Goal: Contribute content

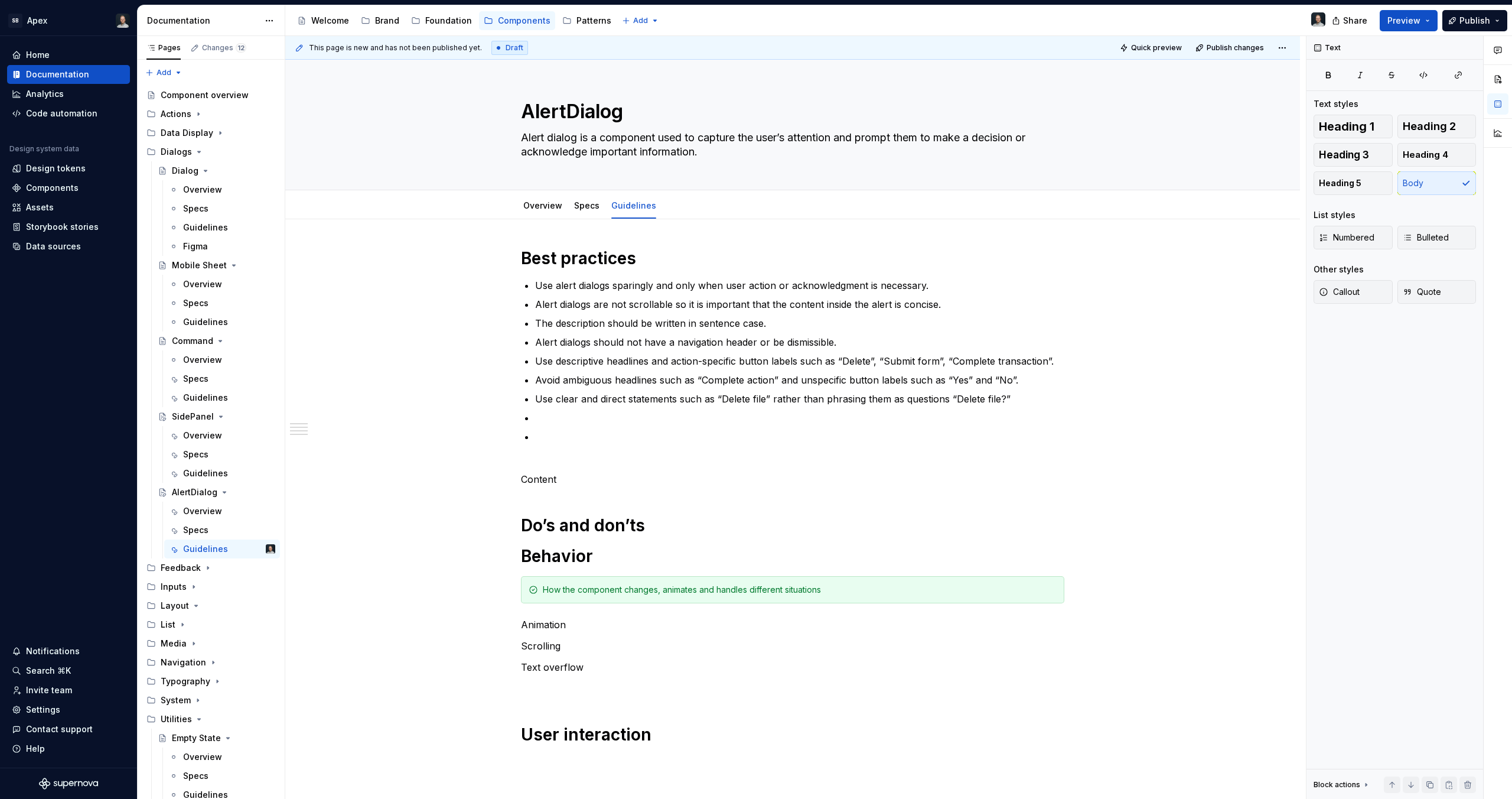
scroll to position [7, 0]
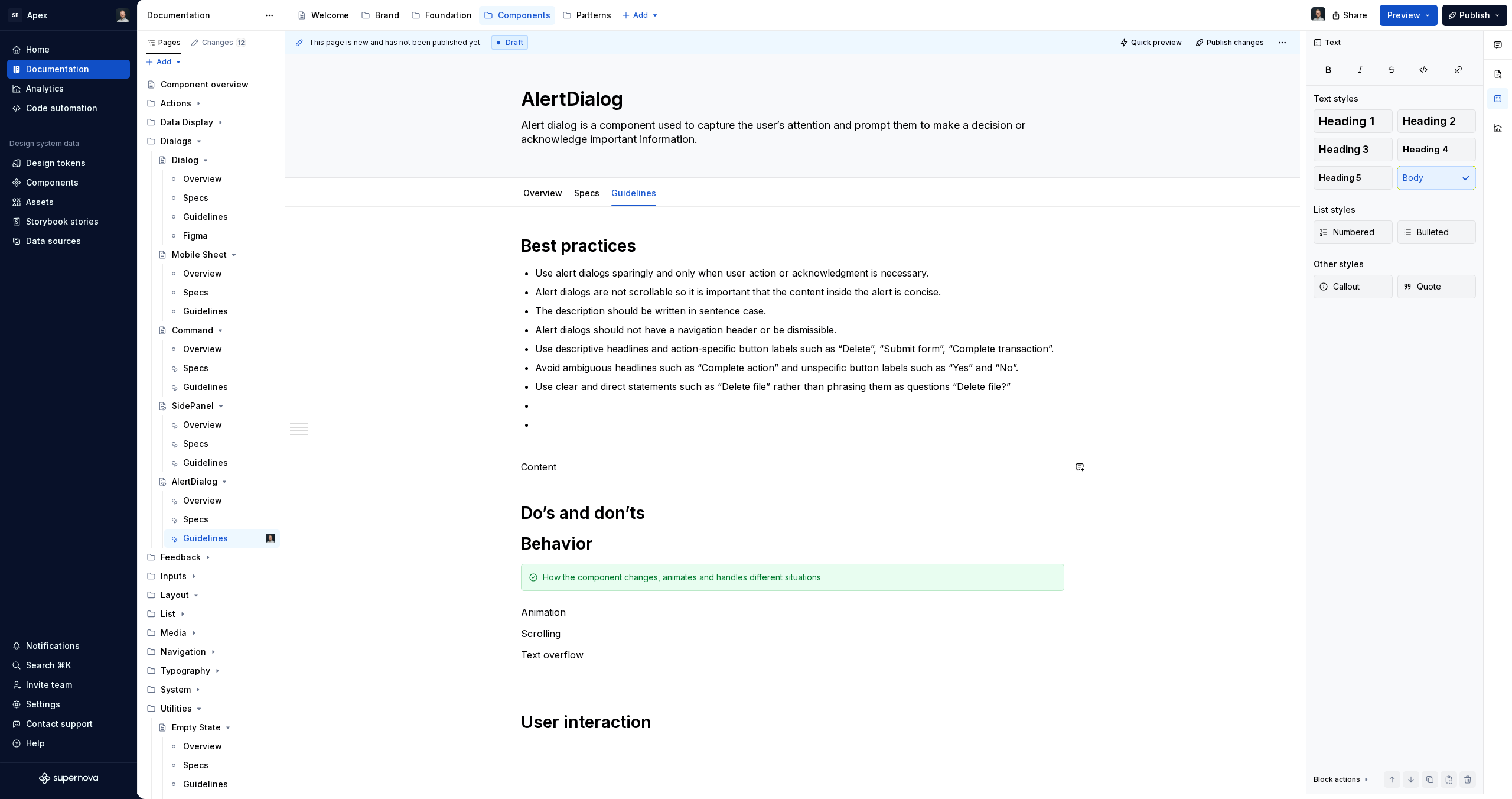
drag, startPoint x: 570, startPoint y: 476, endPoint x: 552, endPoint y: 470, distance: 19.0
click at [570, 476] on div "Best practices Use alert dialogs sparingly and only when user action or acknowl…" at bounding box center [792, 495] width 543 height 521
click at [527, 461] on p "Content" at bounding box center [792, 467] width 543 height 14
click at [522, 466] on p "Content" at bounding box center [792, 467] width 543 height 14
click at [598, 247] on h1 "Best practices" at bounding box center [792, 245] width 543 height 22
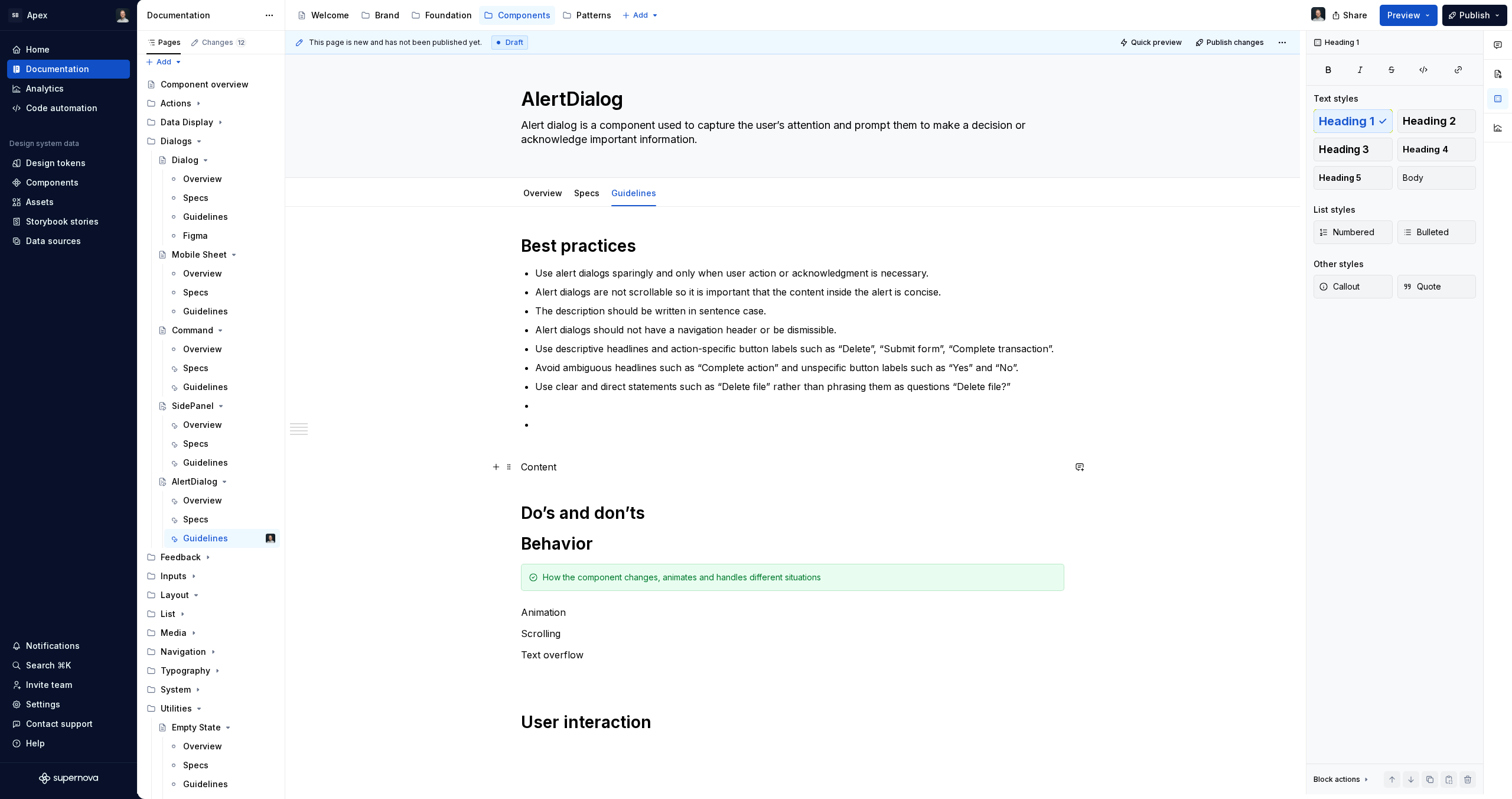
click at [520, 468] on div "This page is new and has not been published yet. Draft Quick preview Publish ch…" at bounding box center [795, 412] width 1020 height 764
click at [557, 464] on p "Content" at bounding box center [792, 467] width 543 height 14
type textarea "*"
click at [1412, 122] on span "Heading 2" at bounding box center [1429, 121] width 53 height 12
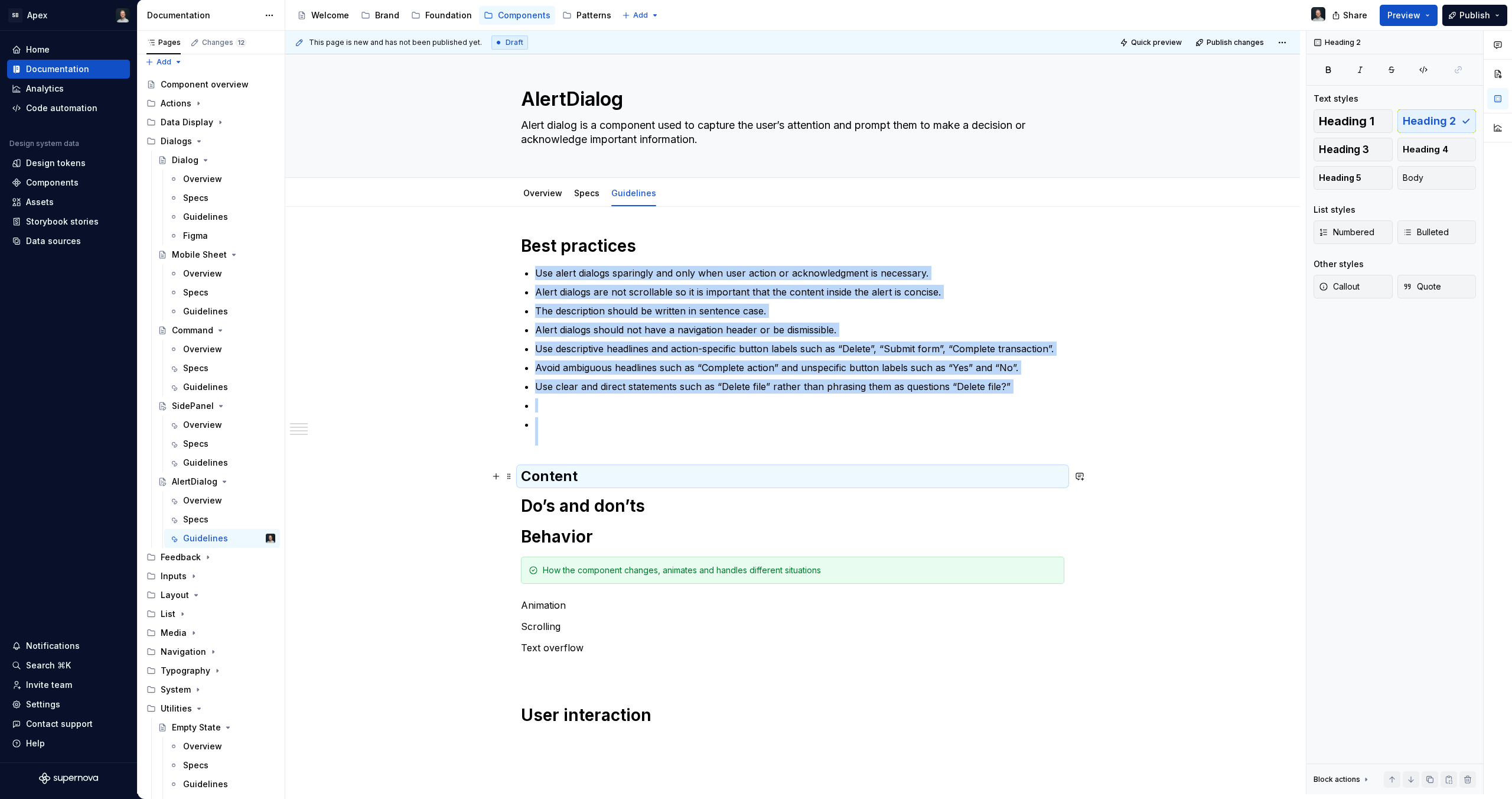
click at [581, 484] on h2 "Content" at bounding box center [792, 476] width 543 height 19
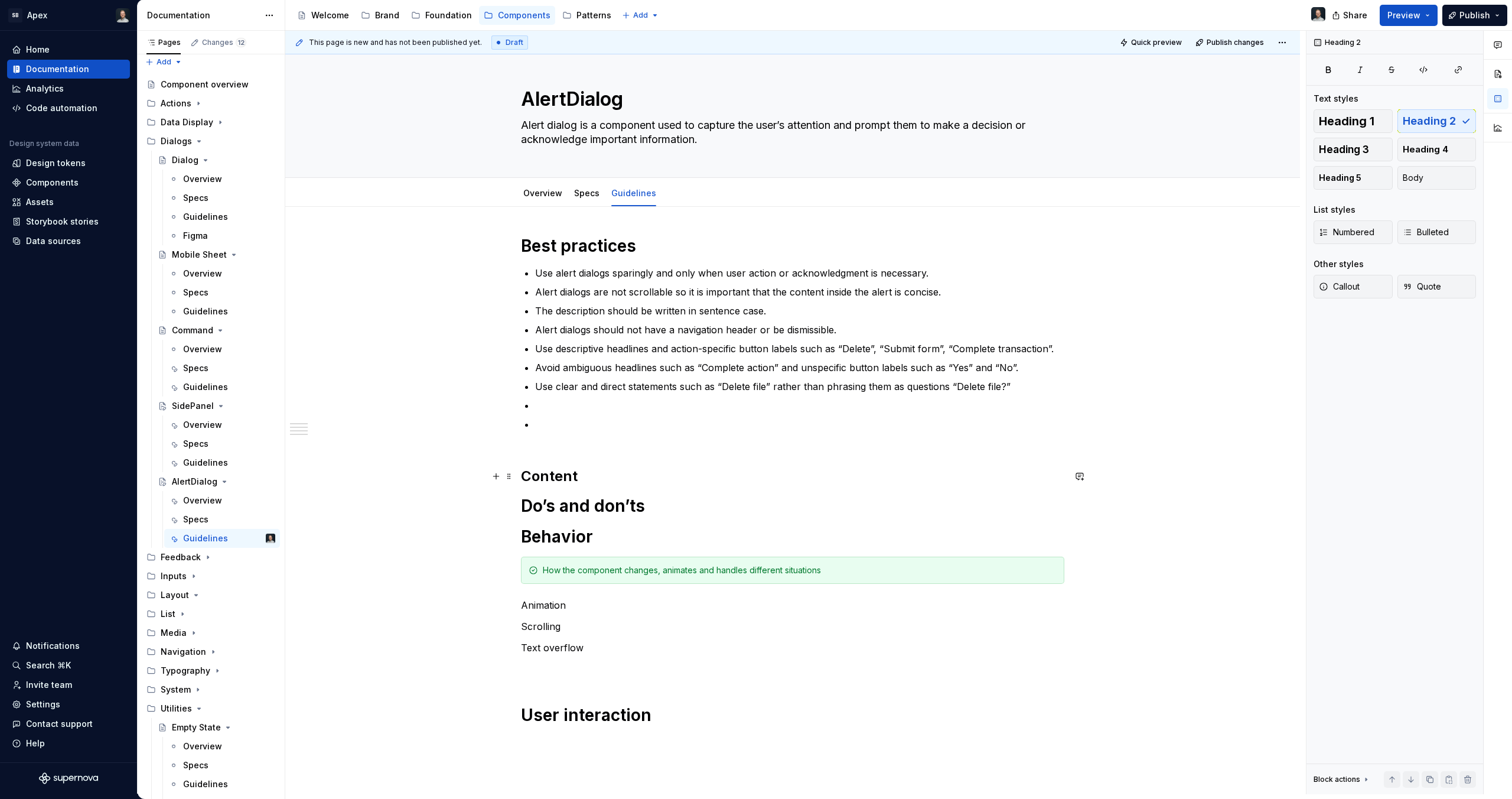
click at [595, 477] on h2 "Content" at bounding box center [792, 476] width 543 height 19
click at [588, 518] on div "Best practices Use alert dialogs sparingly and only when user action or acknowl…" at bounding box center [792, 492] width 543 height 514
click at [613, 475] on h2 "Content sta" at bounding box center [792, 476] width 543 height 19
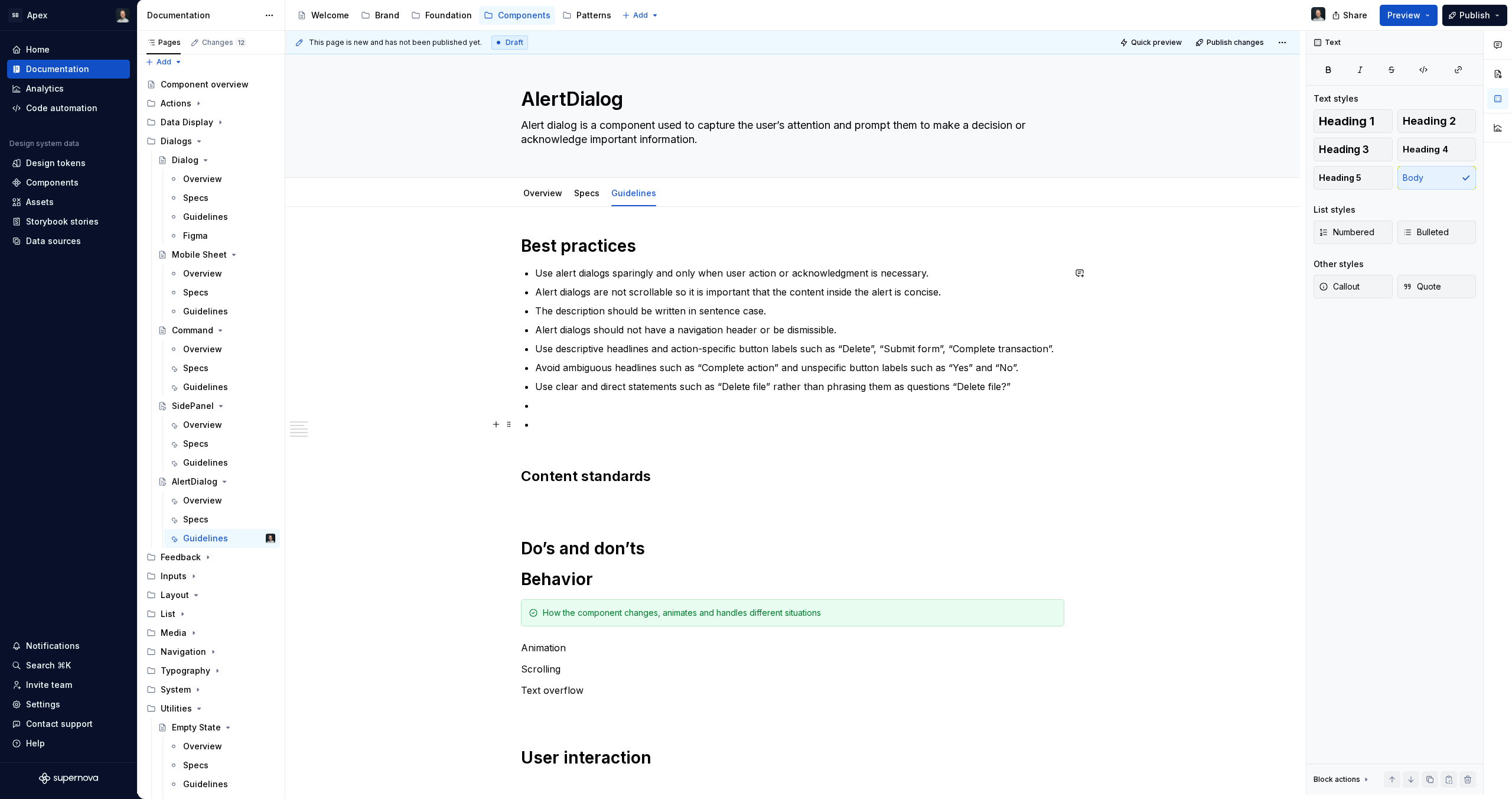
type textarea "*"
